Goal: Task Accomplishment & Management: Use online tool/utility

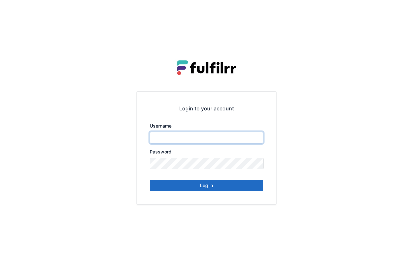
type input "*******"
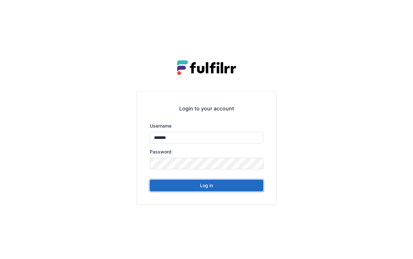
click at [228, 187] on button "Log in" at bounding box center [206, 186] width 113 height 12
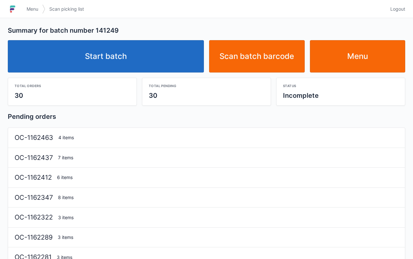
click at [154, 61] on link "Start batch" at bounding box center [106, 56] width 196 height 32
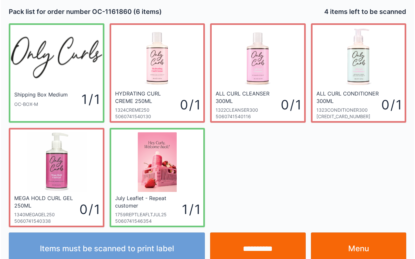
scroll to position [12, 0]
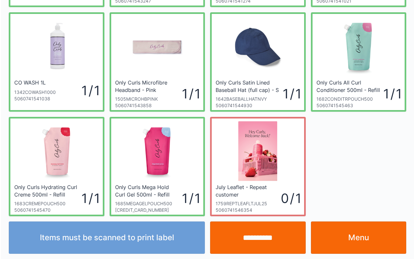
scroll to position [116, 0]
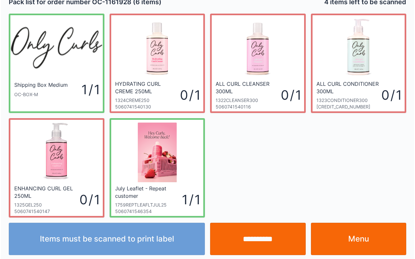
scroll to position [12, 0]
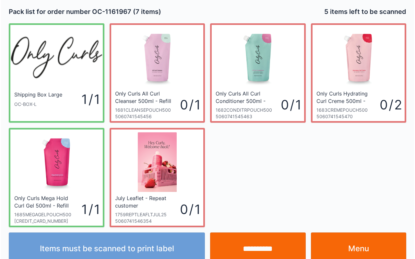
scroll to position [12, 0]
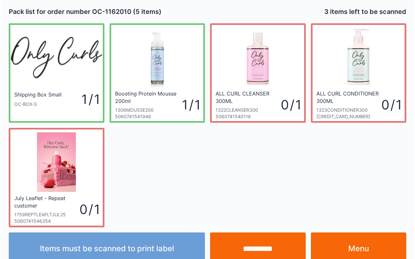
scroll to position [12, 0]
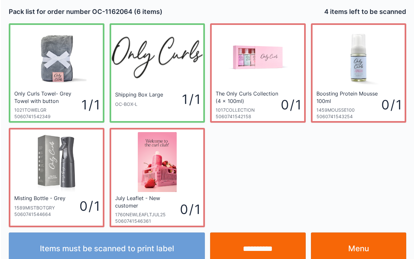
scroll to position [12, 0]
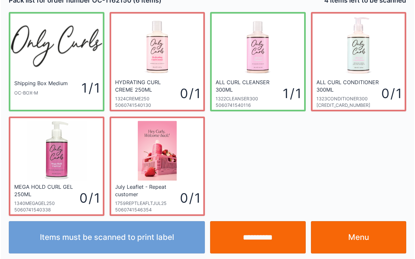
scroll to position [12, 0]
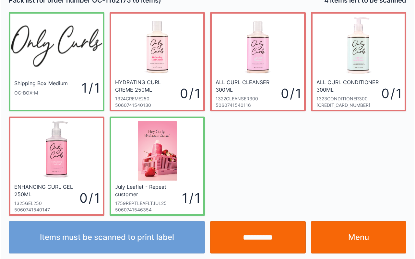
scroll to position [12, 0]
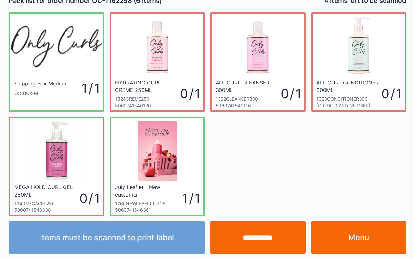
scroll to position [12, 0]
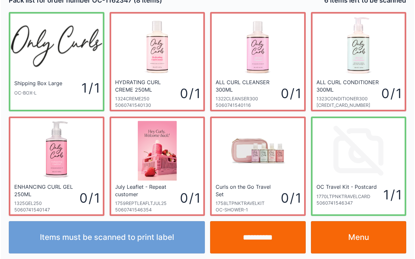
scroll to position [12, 0]
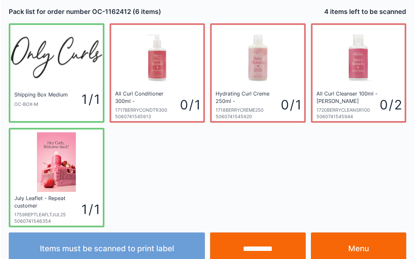
scroll to position [12, 0]
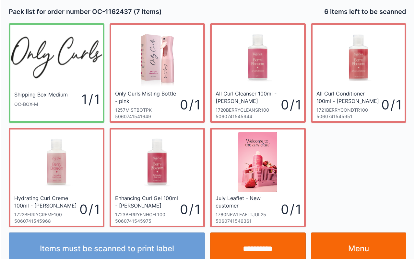
scroll to position [12, 0]
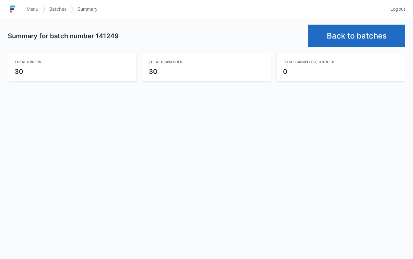
click at [28, 12] on span "Menu" at bounding box center [33, 9] width 12 height 6
